Goal: Information Seeking & Learning: Learn about a topic

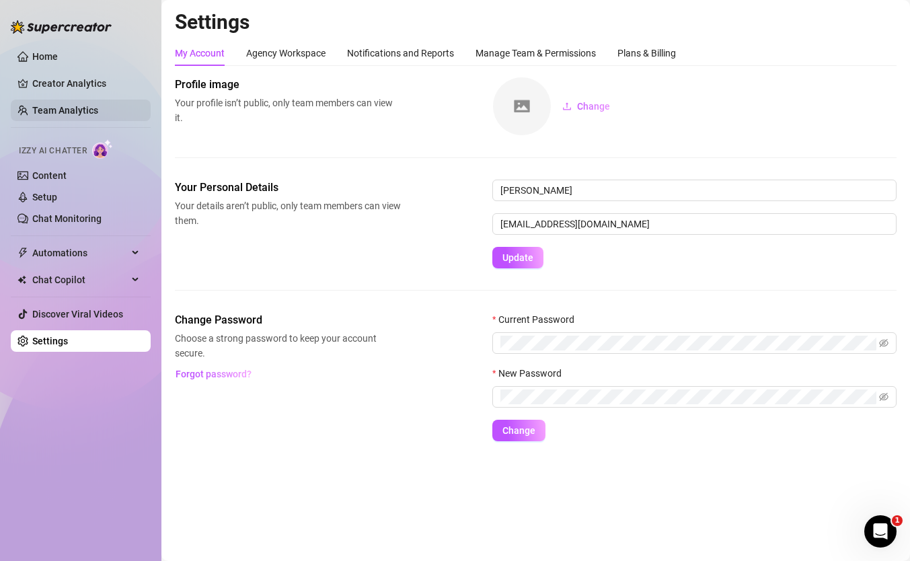
click at [52, 105] on link "Team Analytics" at bounding box center [65, 110] width 66 height 11
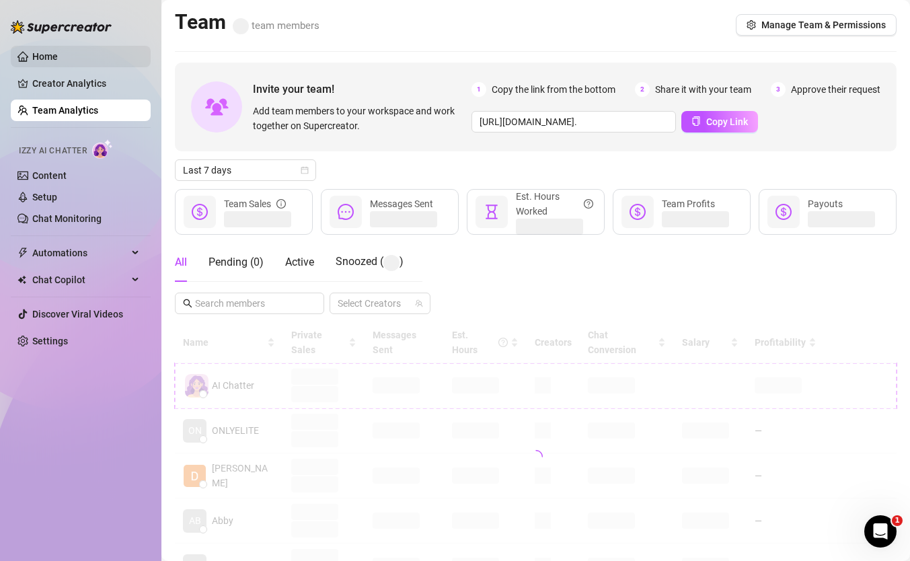
click at [58, 57] on link "Home" at bounding box center [45, 56] width 26 height 11
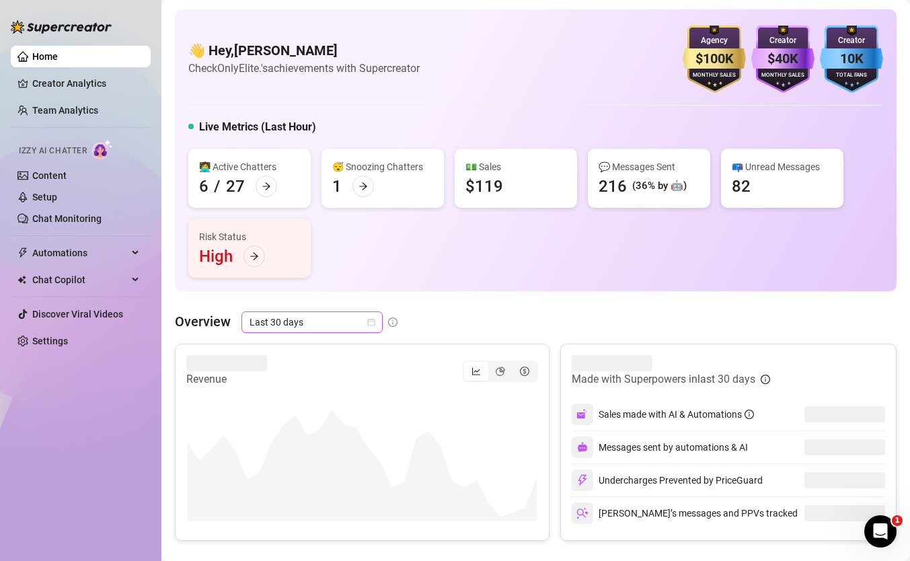
click at [317, 317] on span "Last 30 days" at bounding box center [312, 322] width 125 height 20
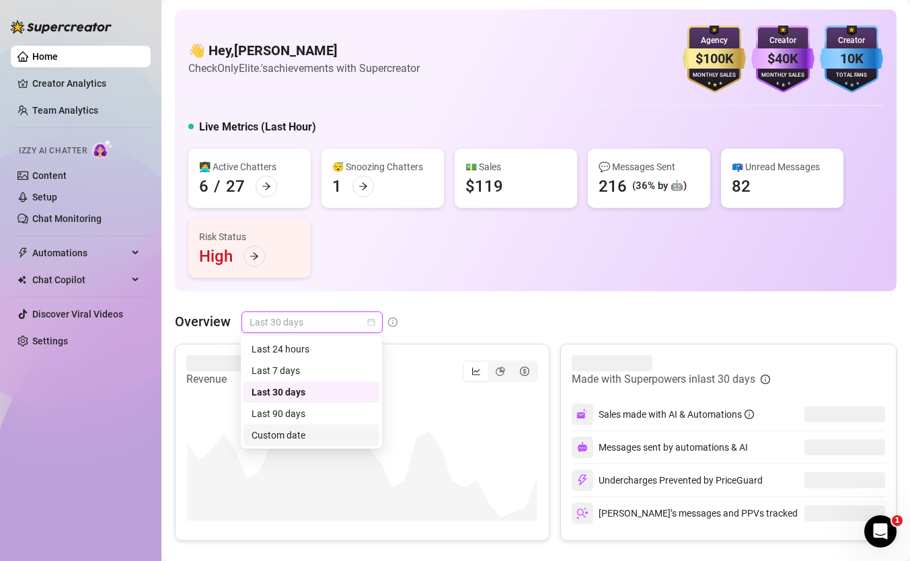
click at [307, 438] on div "Custom date" at bounding box center [312, 435] width 120 height 15
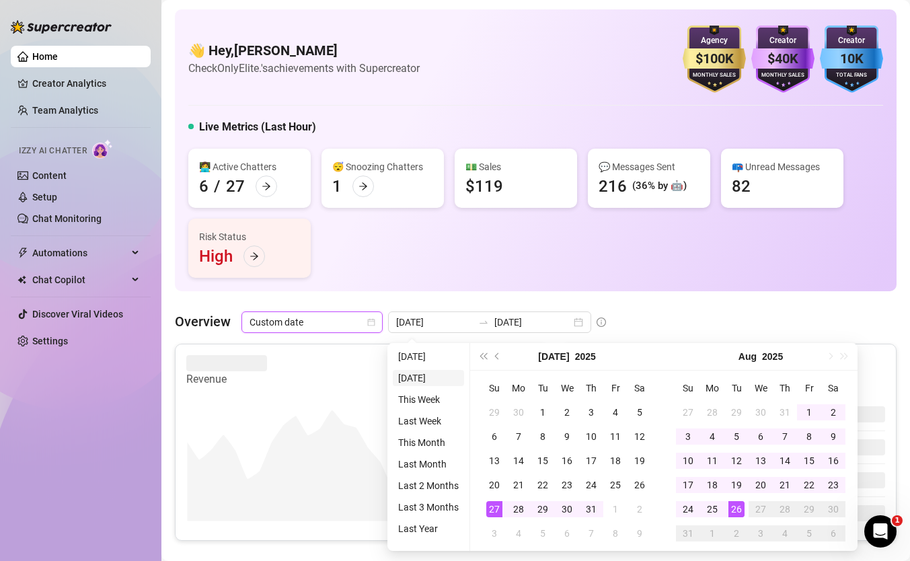
type input "[DATE]"
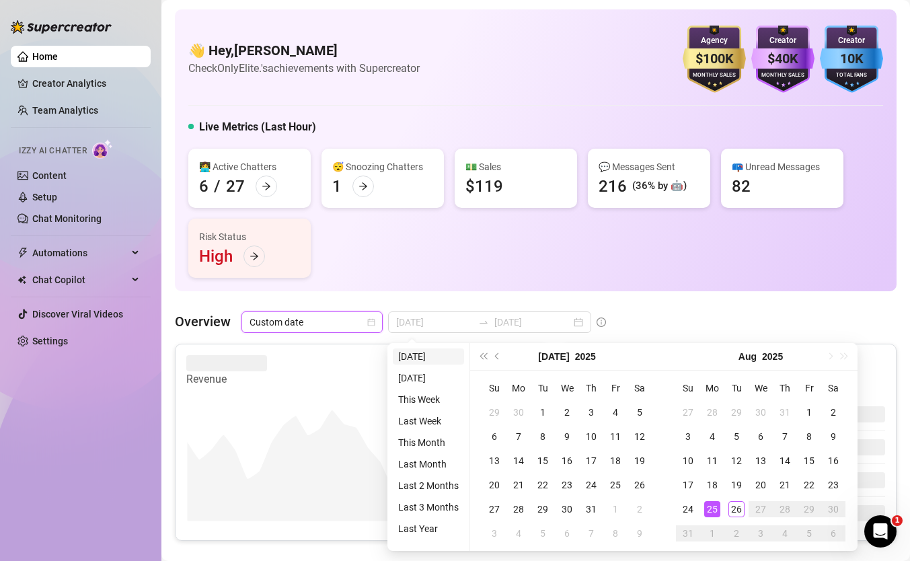
type input "2025-07-27"
type input "[DATE]"
click at [414, 359] on li "[DATE]" at bounding box center [428, 356] width 71 height 16
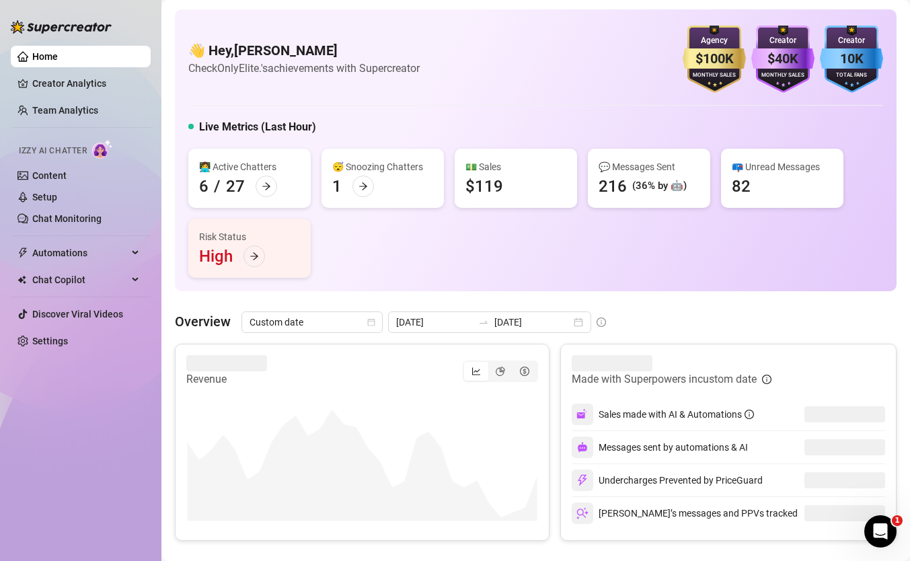
click at [414, 359] on div "Revenue" at bounding box center [362, 371] width 352 height 32
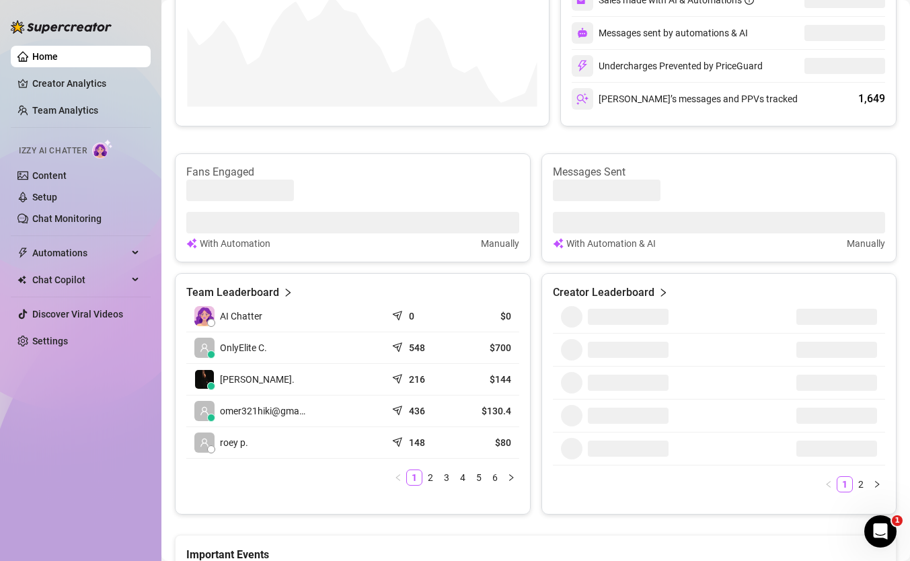
scroll to position [415, 0]
click at [430, 470] on link "2" at bounding box center [430, 477] width 15 height 15
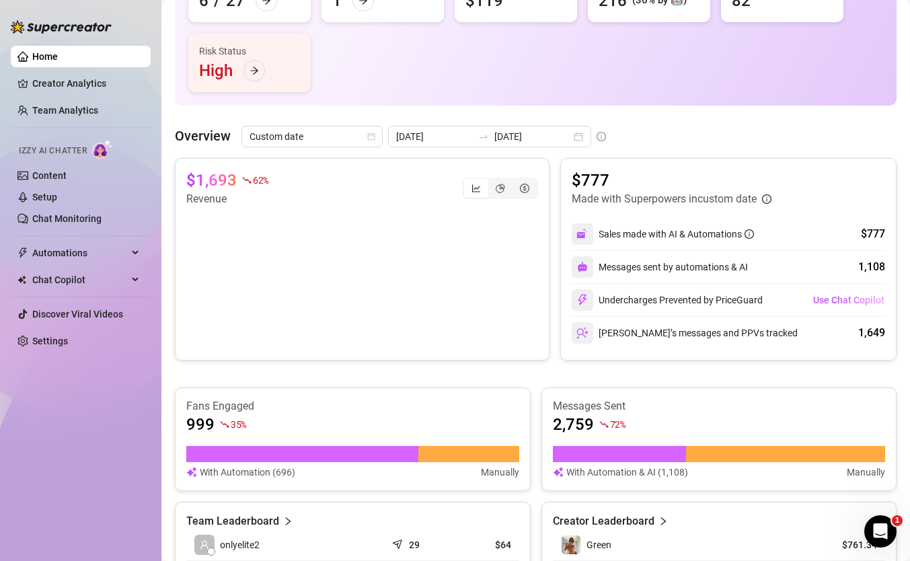
scroll to position [191, 0]
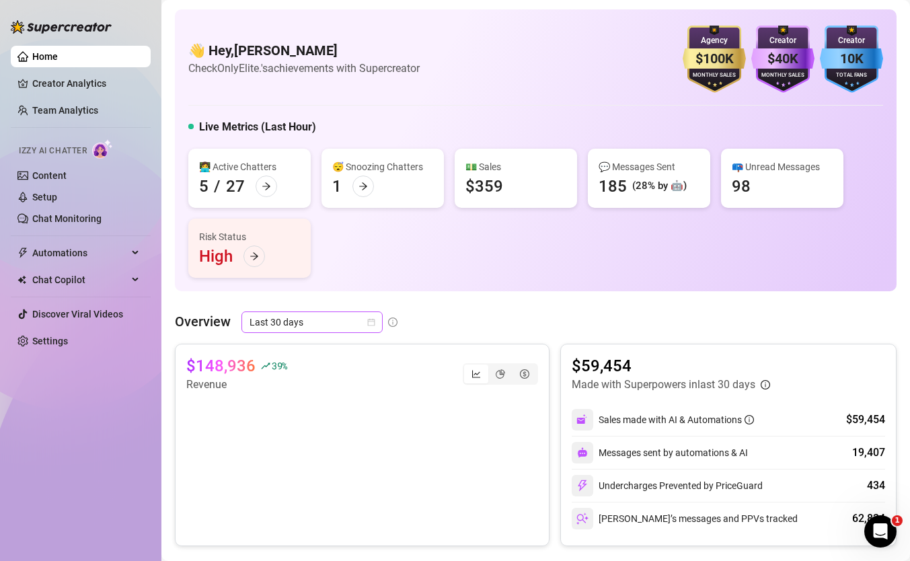
click at [344, 319] on span "Last 30 days" at bounding box center [312, 322] width 125 height 20
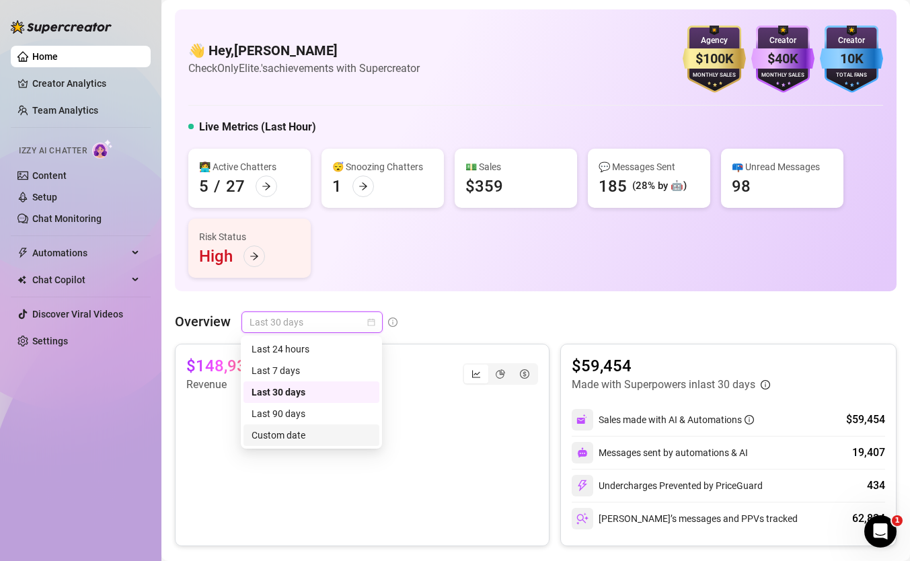
click at [343, 426] on div "Custom date" at bounding box center [311, 435] width 136 height 22
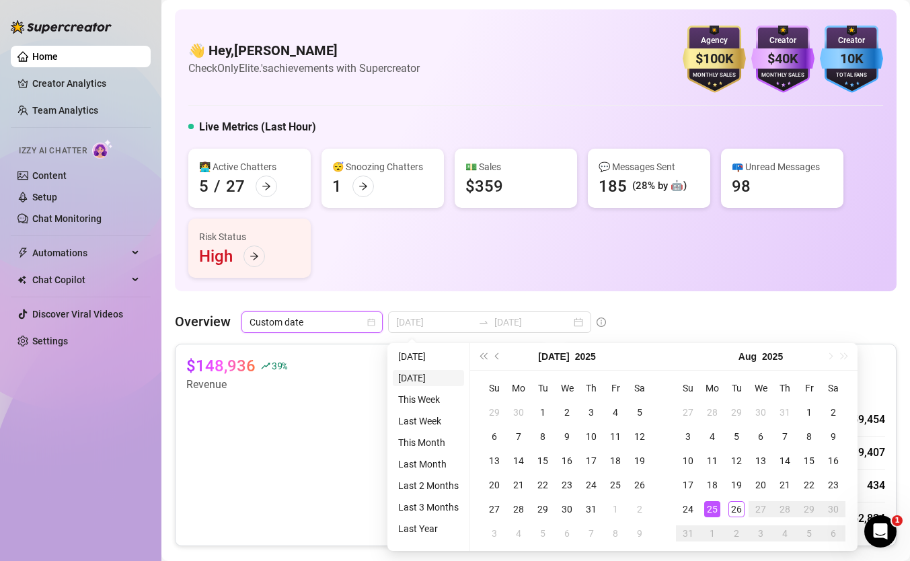
type input "[DATE]"
type input "2025-07-27"
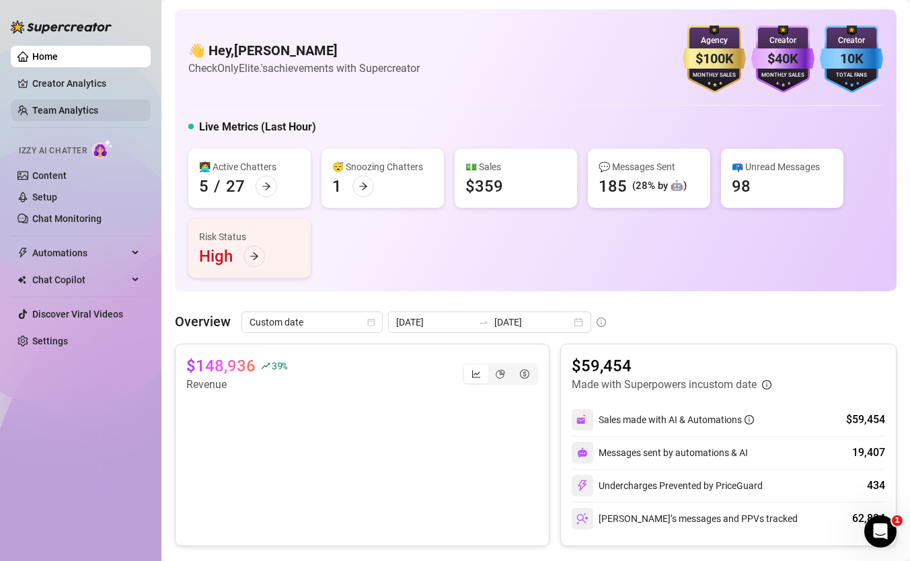
click at [85, 112] on link "Team Analytics" at bounding box center [65, 110] width 66 height 11
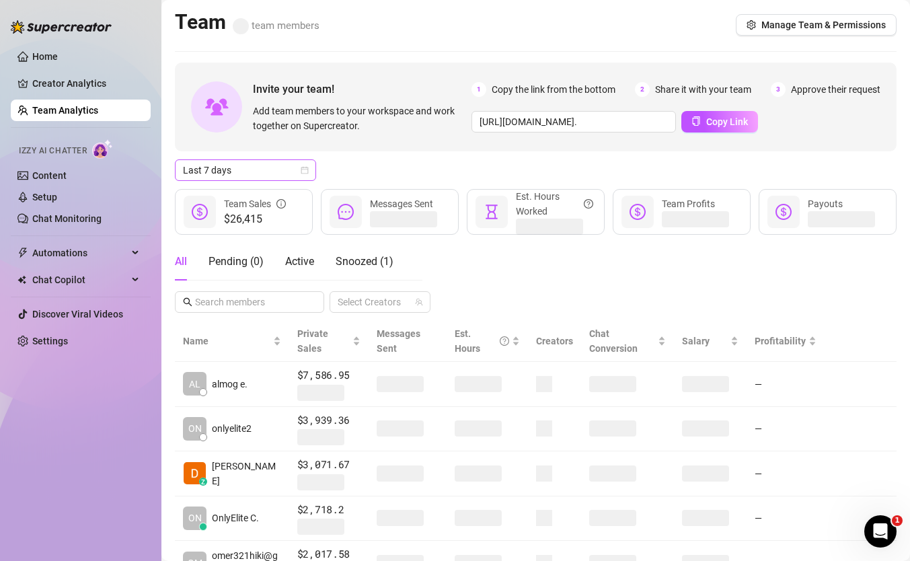
click at [260, 174] on span "Last 7 days" at bounding box center [245, 170] width 125 height 20
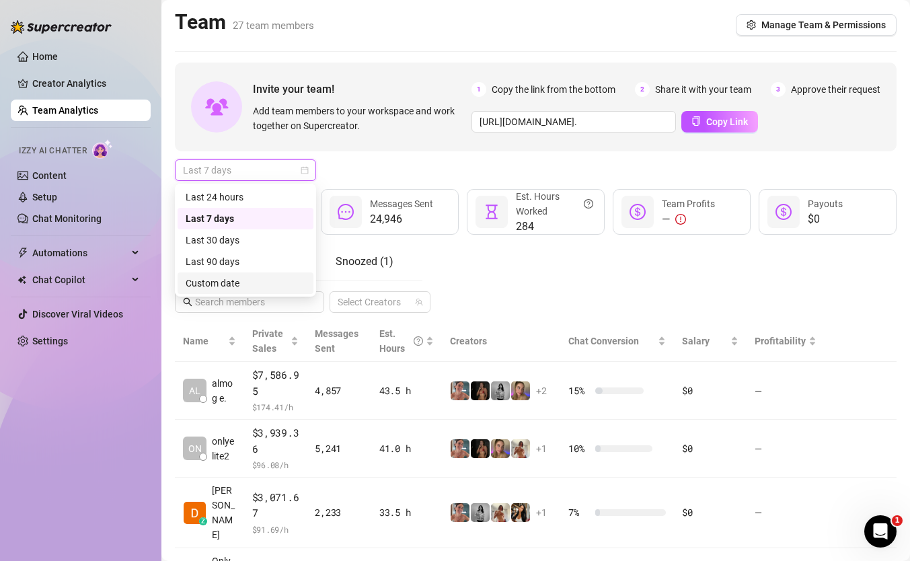
click at [270, 290] on div "Custom date" at bounding box center [246, 283] width 120 height 15
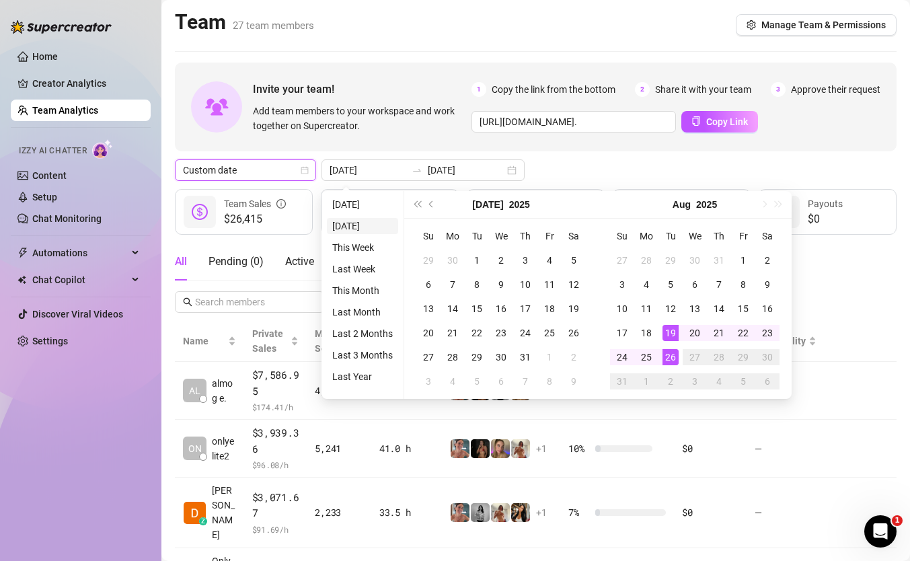
type input "[DATE]"
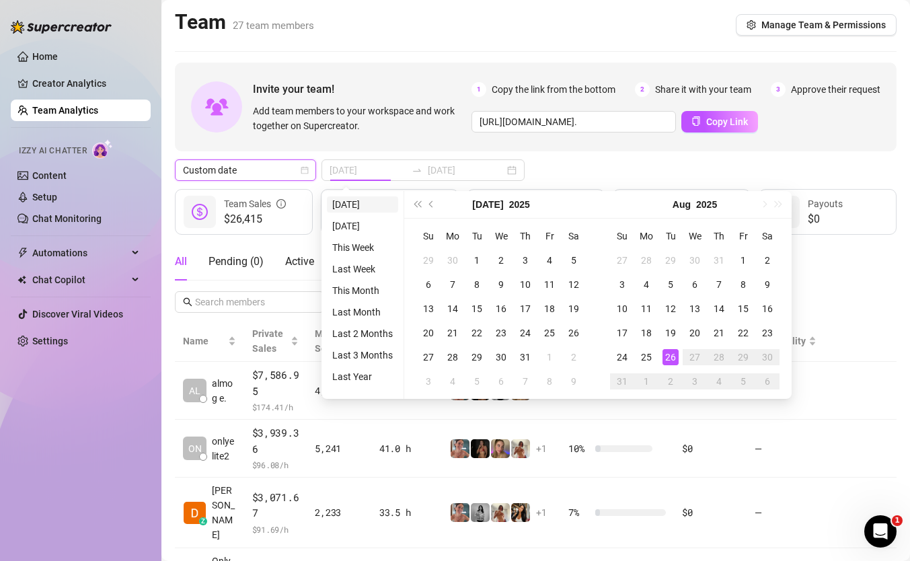
click at [359, 206] on li "[DATE]" at bounding box center [362, 204] width 71 height 16
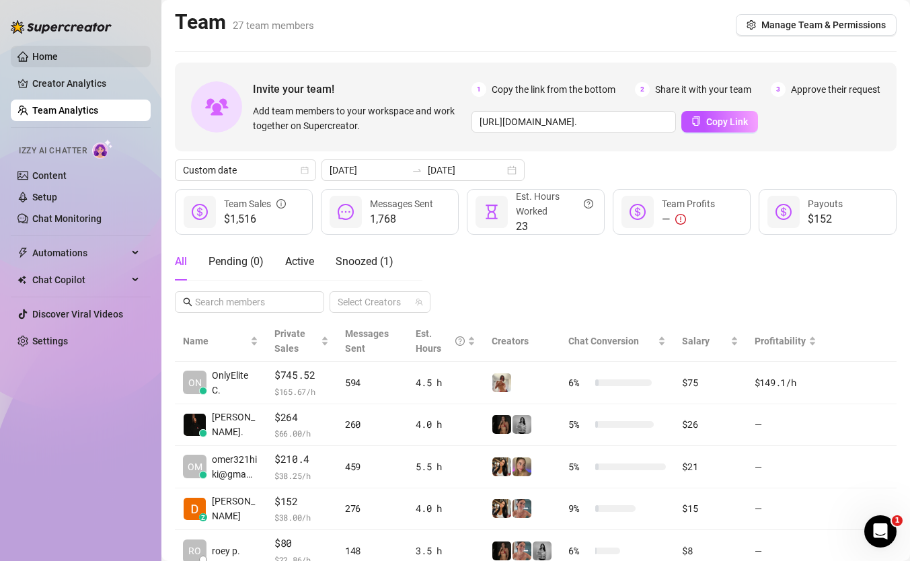
click at [58, 52] on link "Home" at bounding box center [45, 56] width 26 height 11
click at [58, 53] on link "Home" at bounding box center [45, 56] width 26 height 11
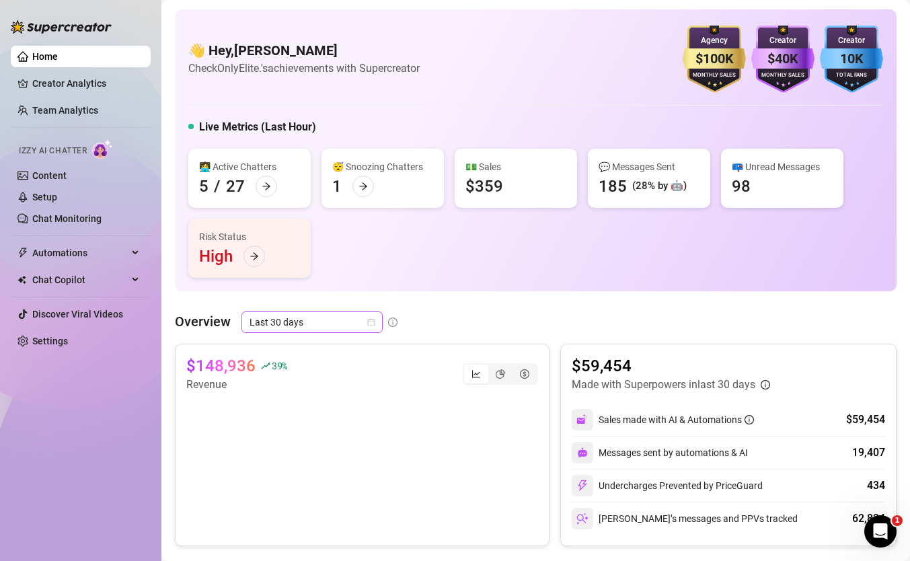
click at [311, 326] on span "Last 30 days" at bounding box center [312, 322] width 125 height 20
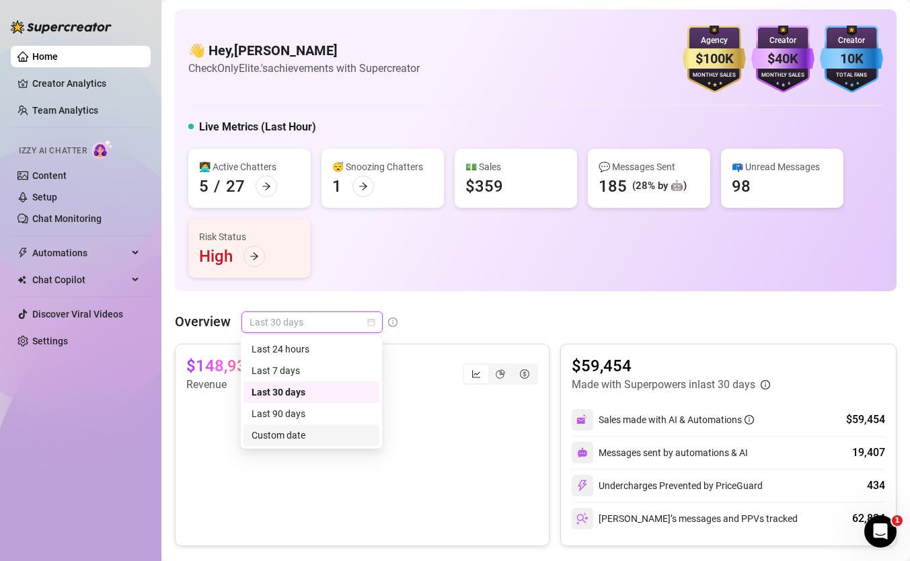
click at [291, 434] on div "Custom date" at bounding box center [312, 435] width 120 height 15
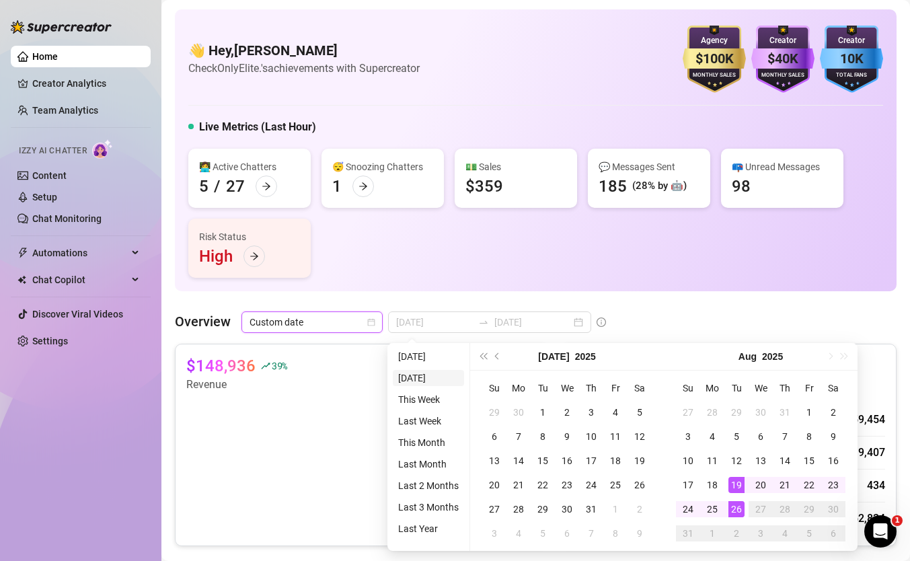
type input "[DATE]"
type input "2025-07-27"
type input "[DATE]"
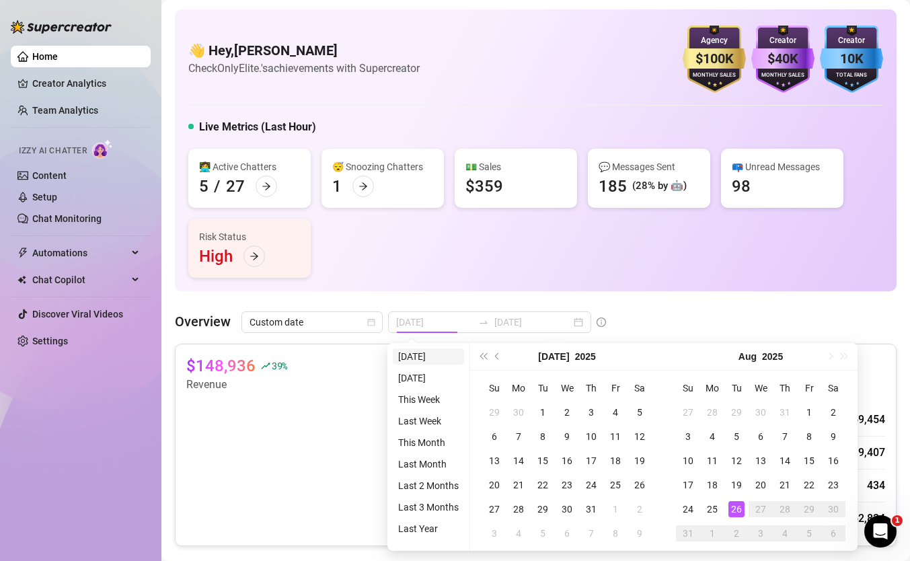
click at [426, 354] on li "[DATE]" at bounding box center [428, 356] width 71 height 16
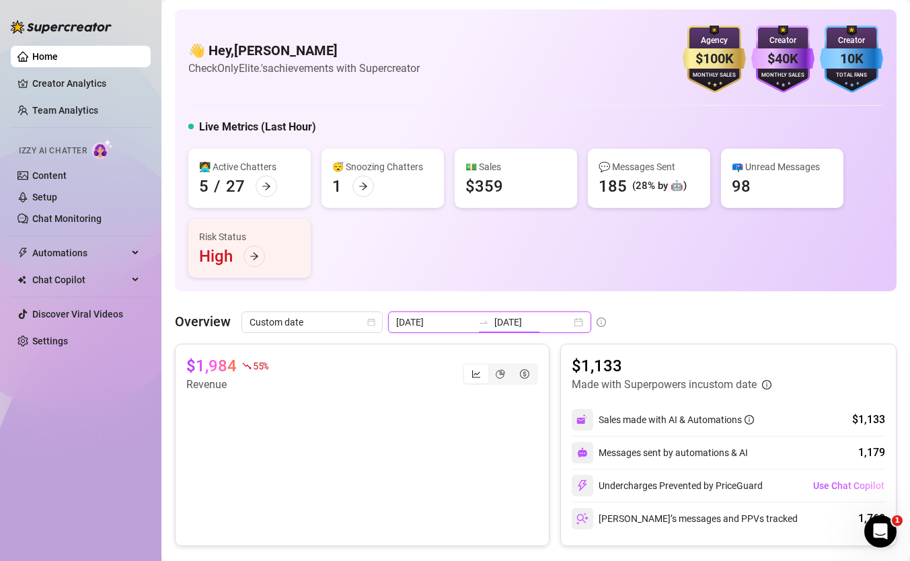
click at [504, 325] on input "[DATE]" at bounding box center [532, 322] width 77 height 15
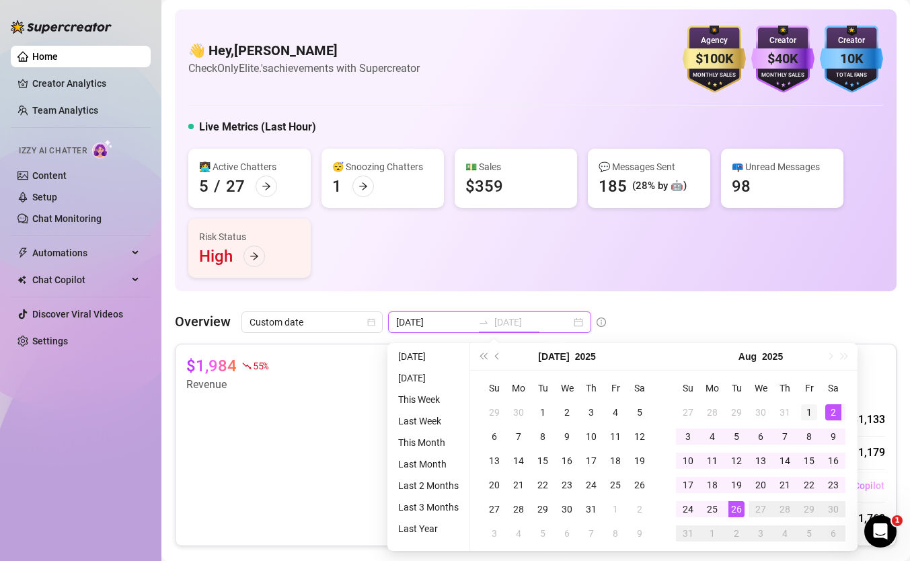
type input "2025-08-01"
click at [813, 412] on div "1" at bounding box center [809, 412] width 16 height 16
click at [737, 507] on div "26" at bounding box center [736, 509] width 16 height 16
type input "2025-08-01"
type input "[DATE]"
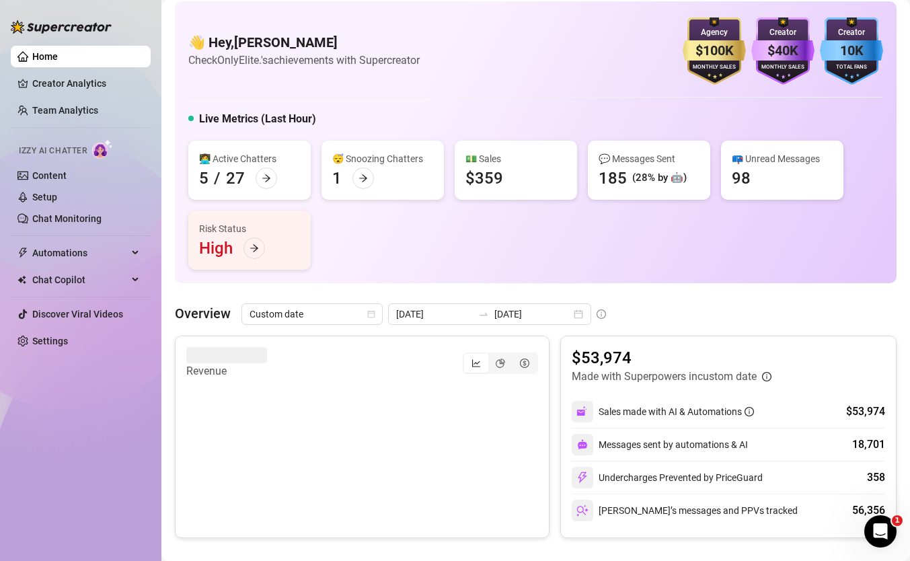
scroll to position [14, 0]
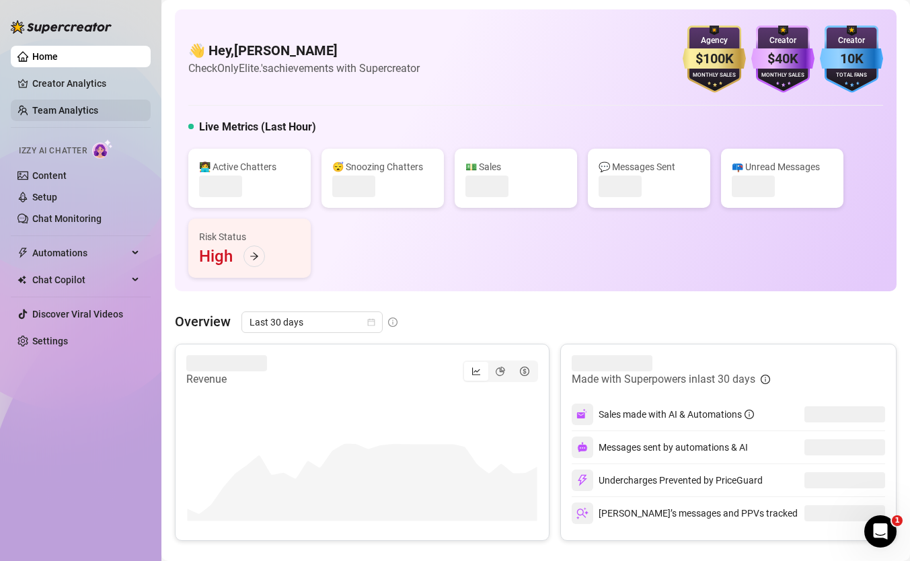
click at [70, 106] on link "Team Analytics" at bounding box center [65, 110] width 66 height 11
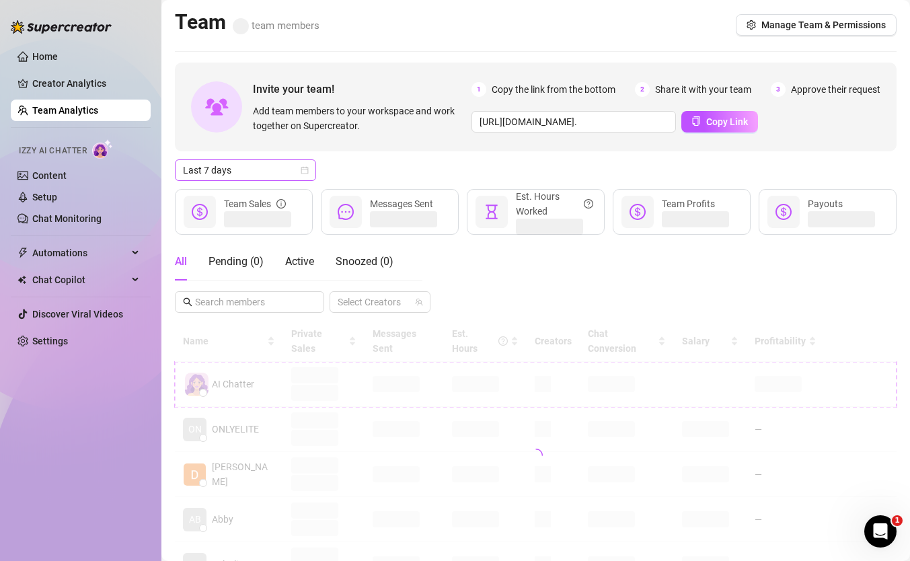
click at [246, 170] on span "Last 7 days" at bounding box center [245, 170] width 125 height 20
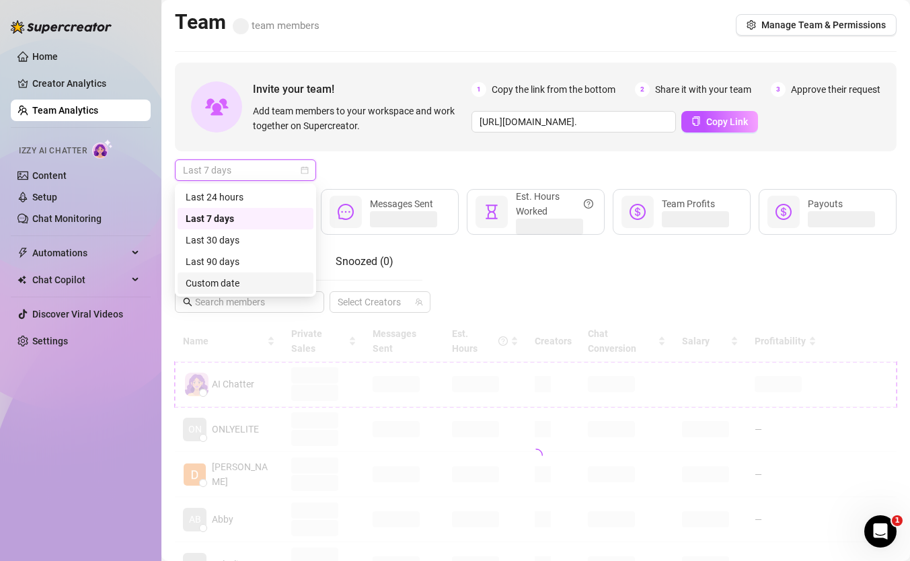
click at [255, 277] on div "Custom date" at bounding box center [246, 283] width 120 height 15
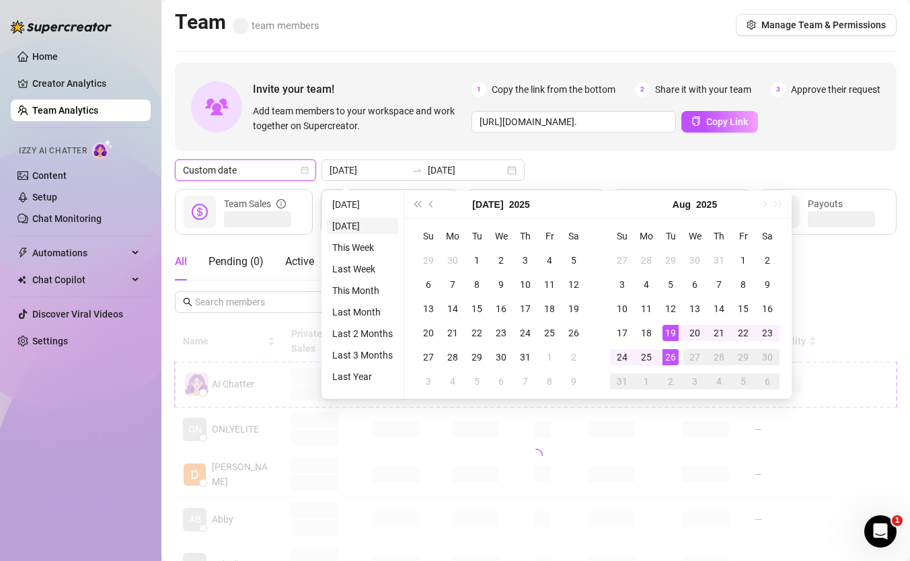
type input "[DATE]"
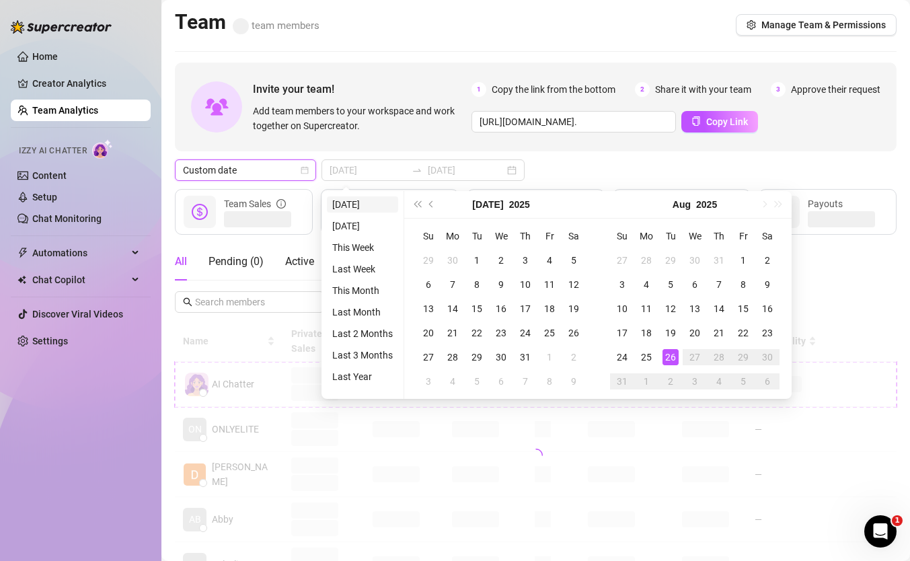
click at [382, 210] on li "[DATE]" at bounding box center [362, 204] width 71 height 16
click at [382, 210] on div "Messages Sent" at bounding box center [401, 203] width 63 height 15
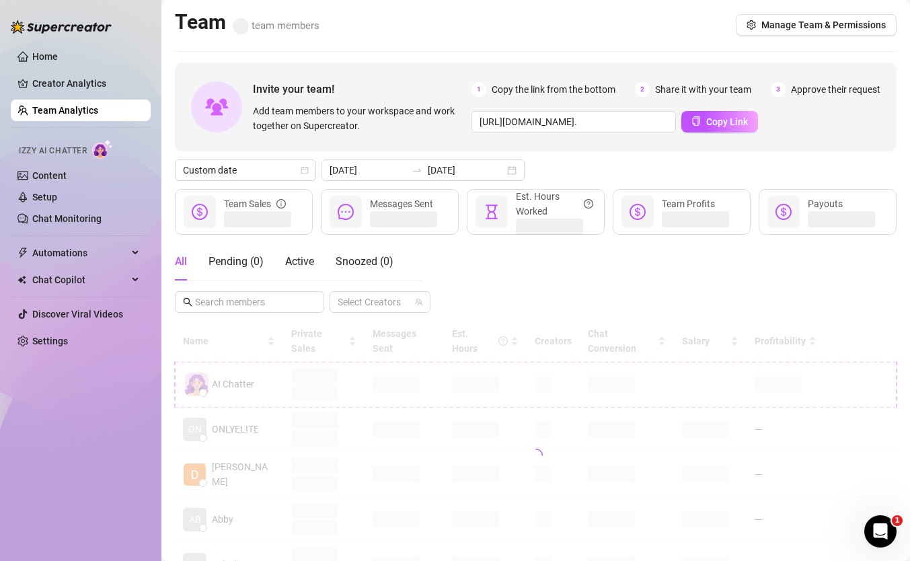
click at [496, 252] on div "All Pending ( 0 ) Active Snoozed ( 0 ) Select Creators" at bounding box center [536, 278] width 722 height 70
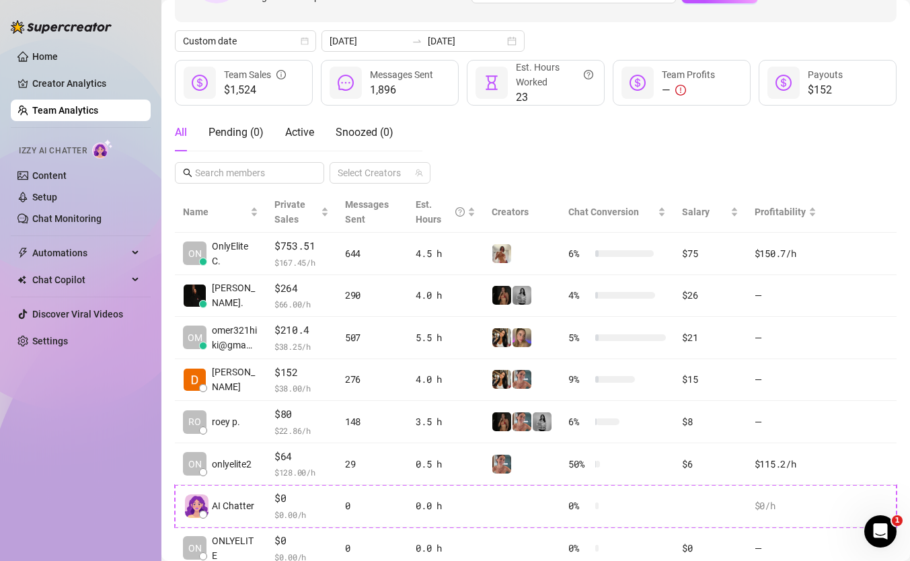
scroll to position [113, 0]
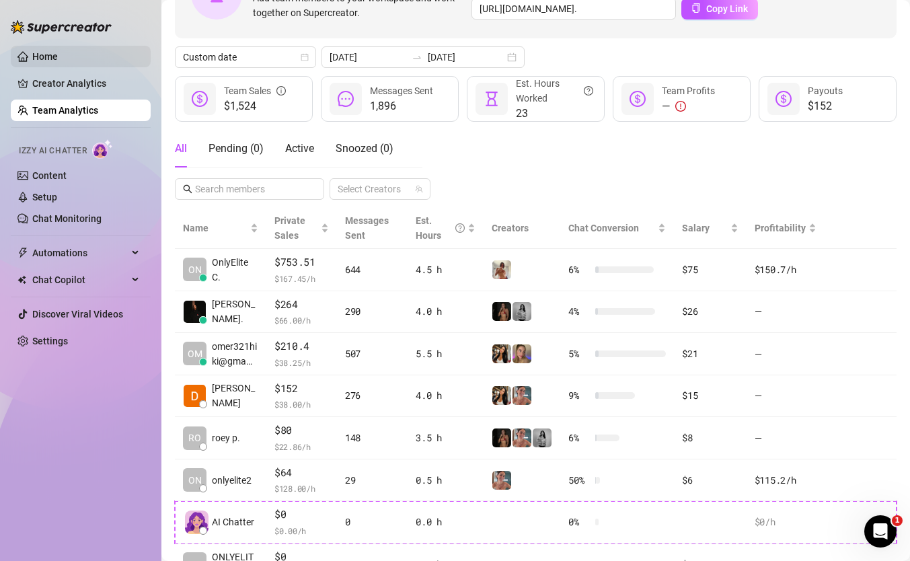
click at [58, 62] on link "Home" at bounding box center [45, 56] width 26 height 11
